Goal: Task Accomplishment & Management: Manage account settings

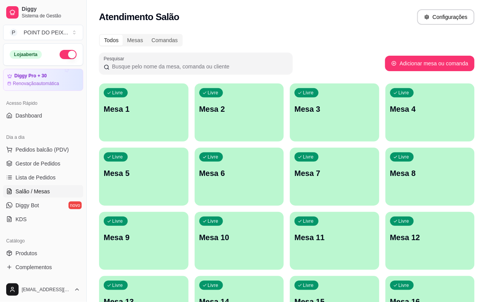
click at [61, 58] on button "button" at bounding box center [68, 54] width 17 height 9
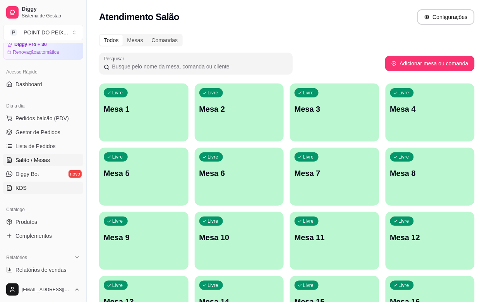
scroll to position [97, 0]
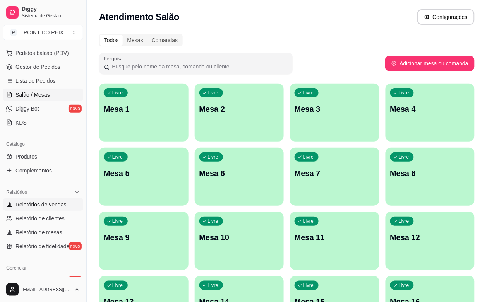
click at [46, 208] on span "Relatórios de vendas" at bounding box center [40, 205] width 51 height 8
select select "ALL"
select select "0"
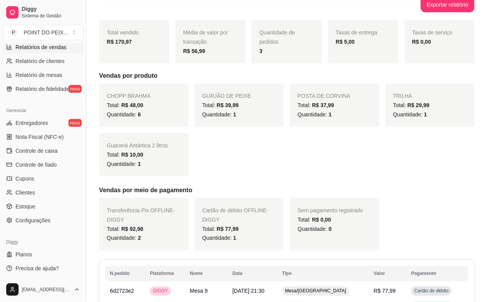
scroll to position [97, 0]
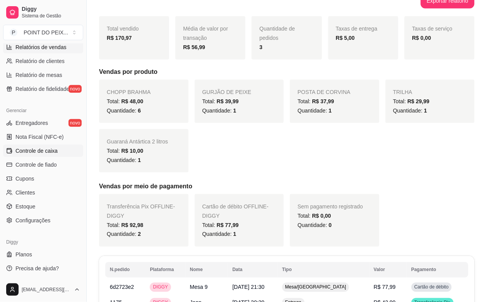
click at [35, 153] on span "Controle de caixa" at bounding box center [36, 151] width 42 height 8
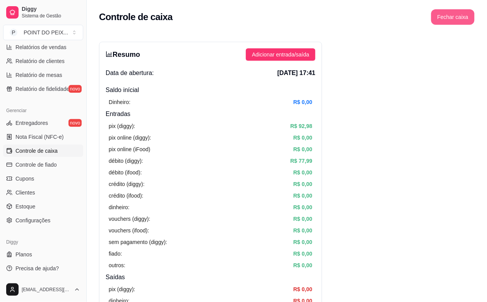
click at [460, 18] on button "Fechar caixa" at bounding box center [452, 16] width 43 height 15
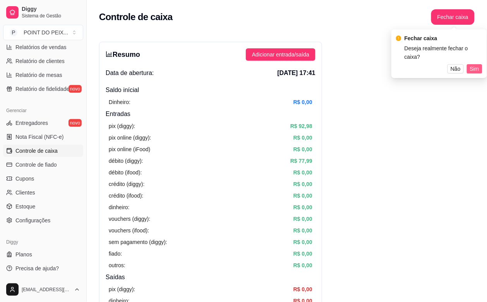
click at [473, 65] on span "Sim" at bounding box center [474, 69] width 9 height 9
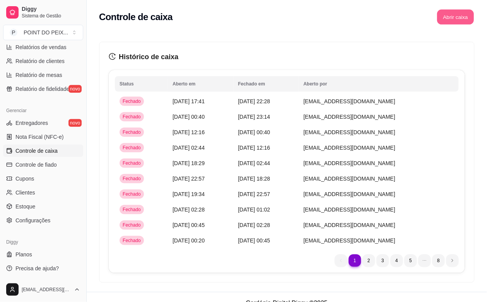
click at [458, 16] on button "Abrir caixa" at bounding box center [455, 17] width 37 height 15
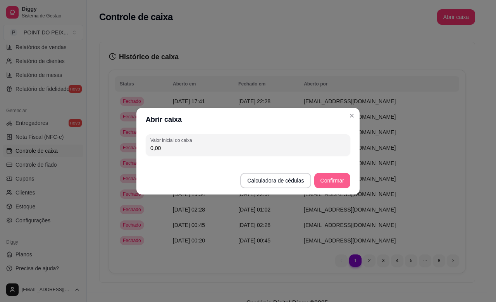
click at [337, 181] on button "Confirmar" at bounding box center [332, 180] width 36 height 15
